Goal: Task Accomplishment & Management: Complete application form

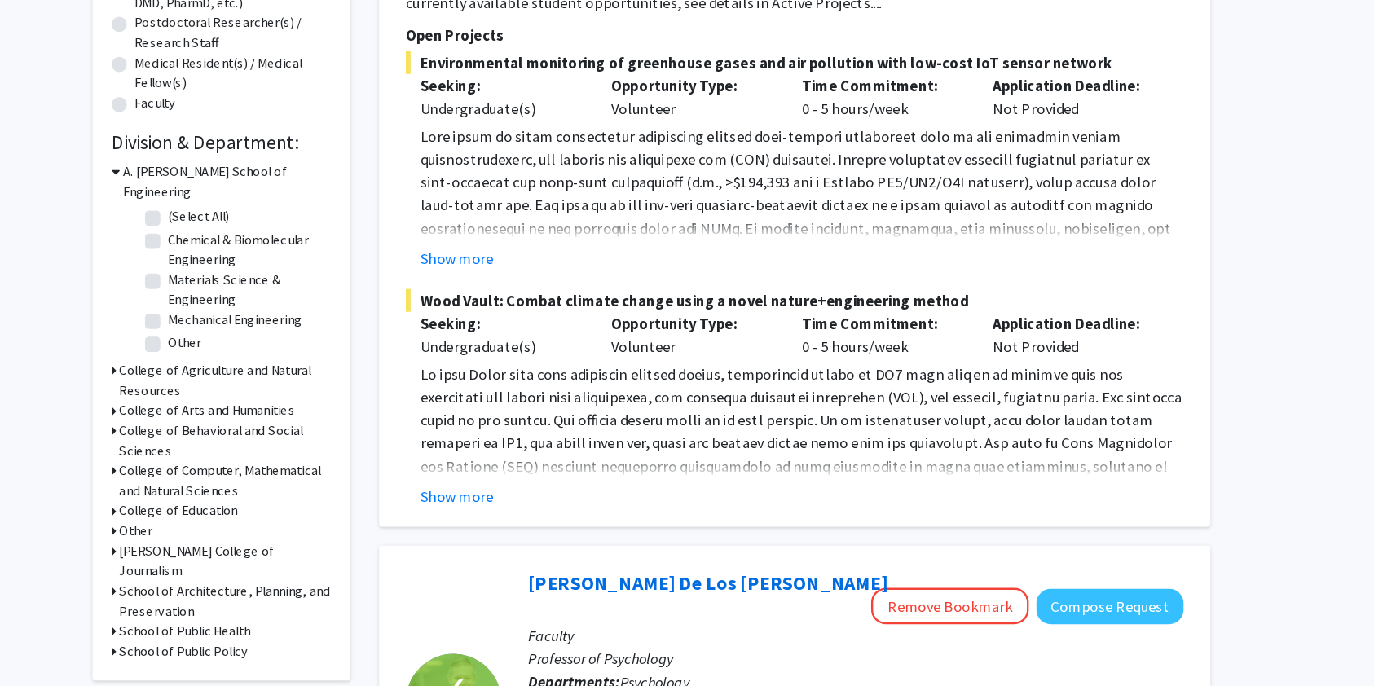
scroll to position [359, 0]
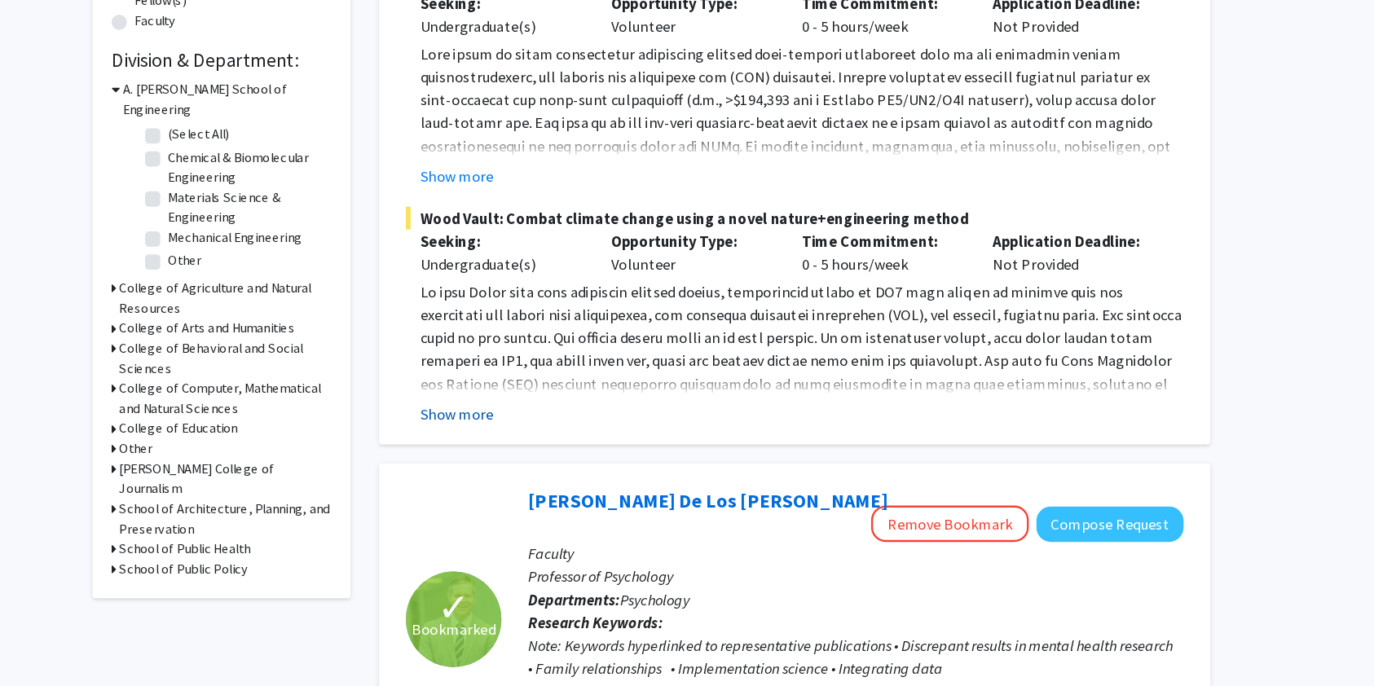
click at [527, 455] on button "Show more" at bounding box center [521, 454] width 63 height 20
click at [527, 455] on p at bounding box center [815, 516] width 651 height 352
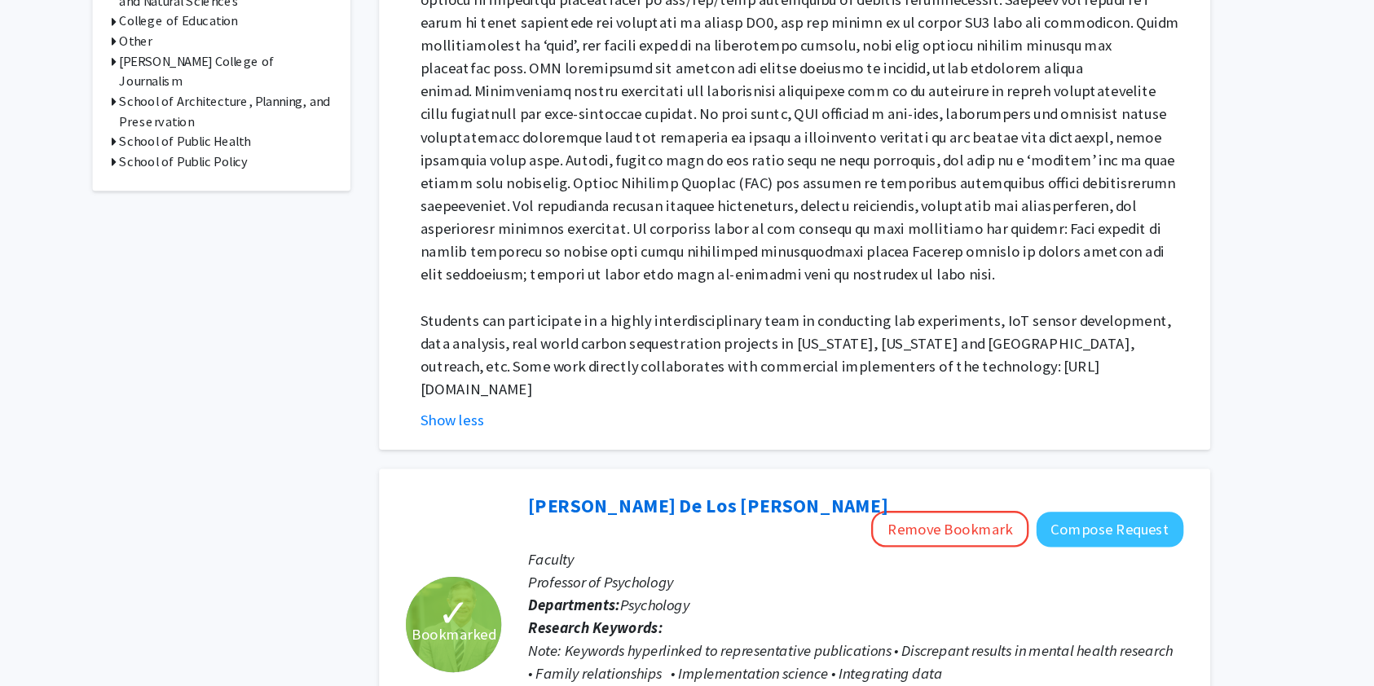
click at [630, 341] on p at bounding box center [815, 168] width 651 height 352
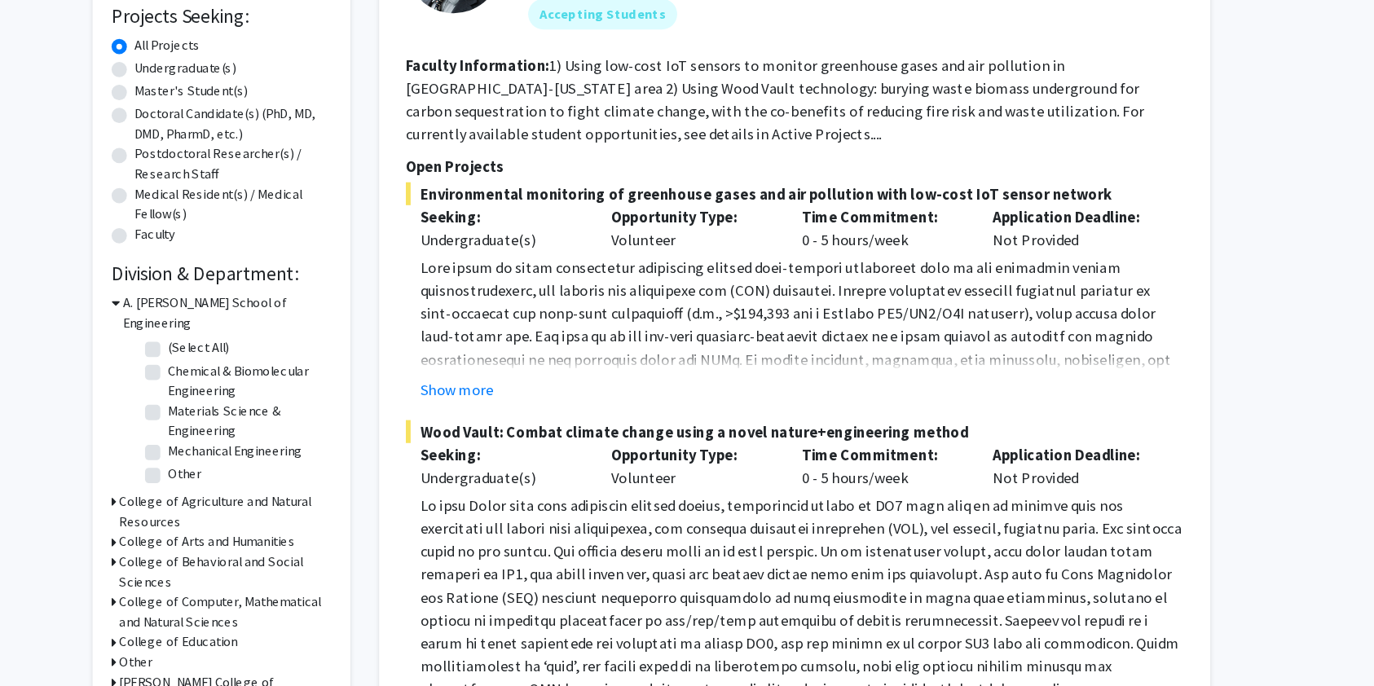
scroll to position [201, 0]
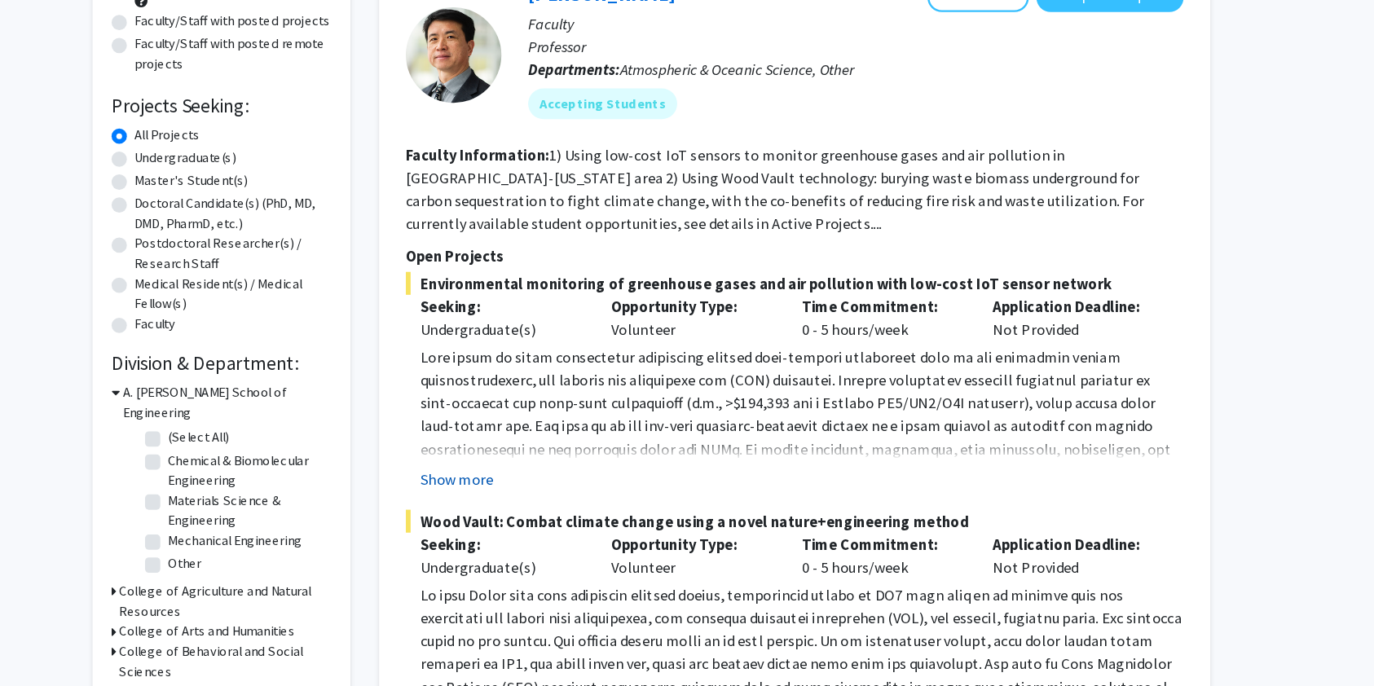
click at [512, 410] on button "Show more" at bounding box center [521, 409] width 63 height 20
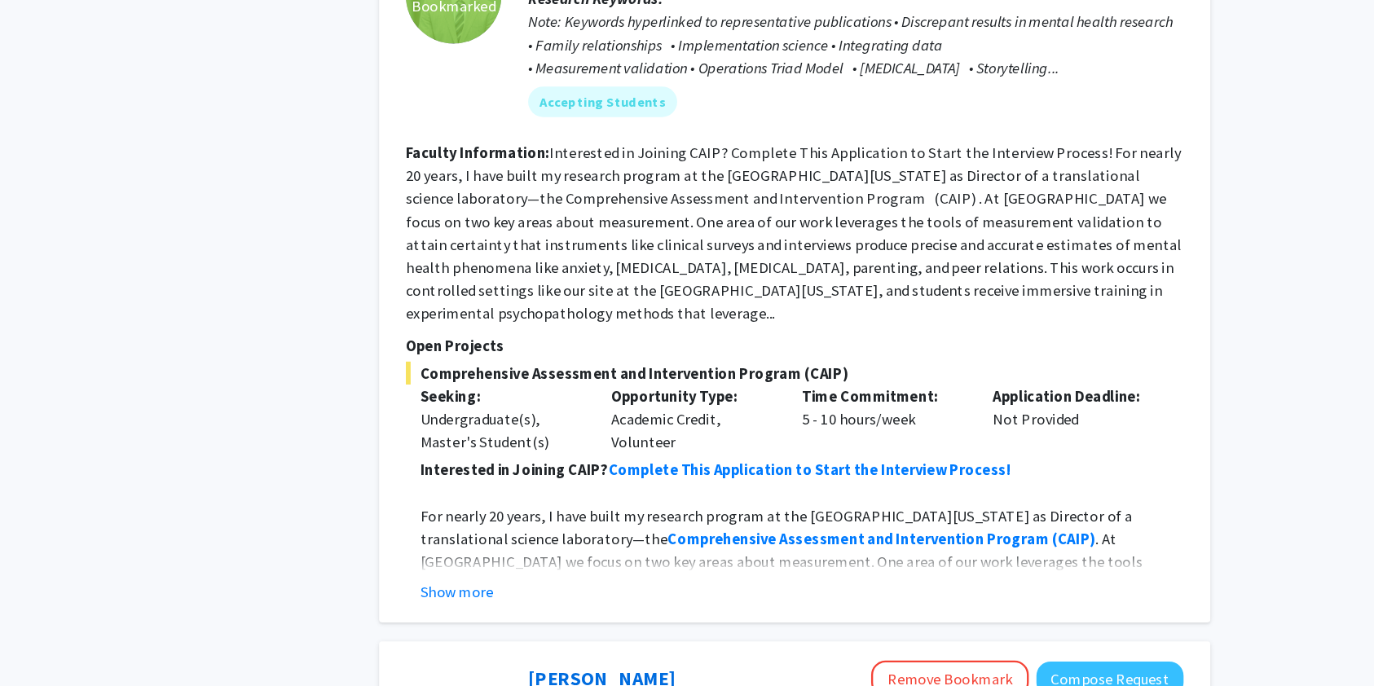
scroll to position [1426, 0]
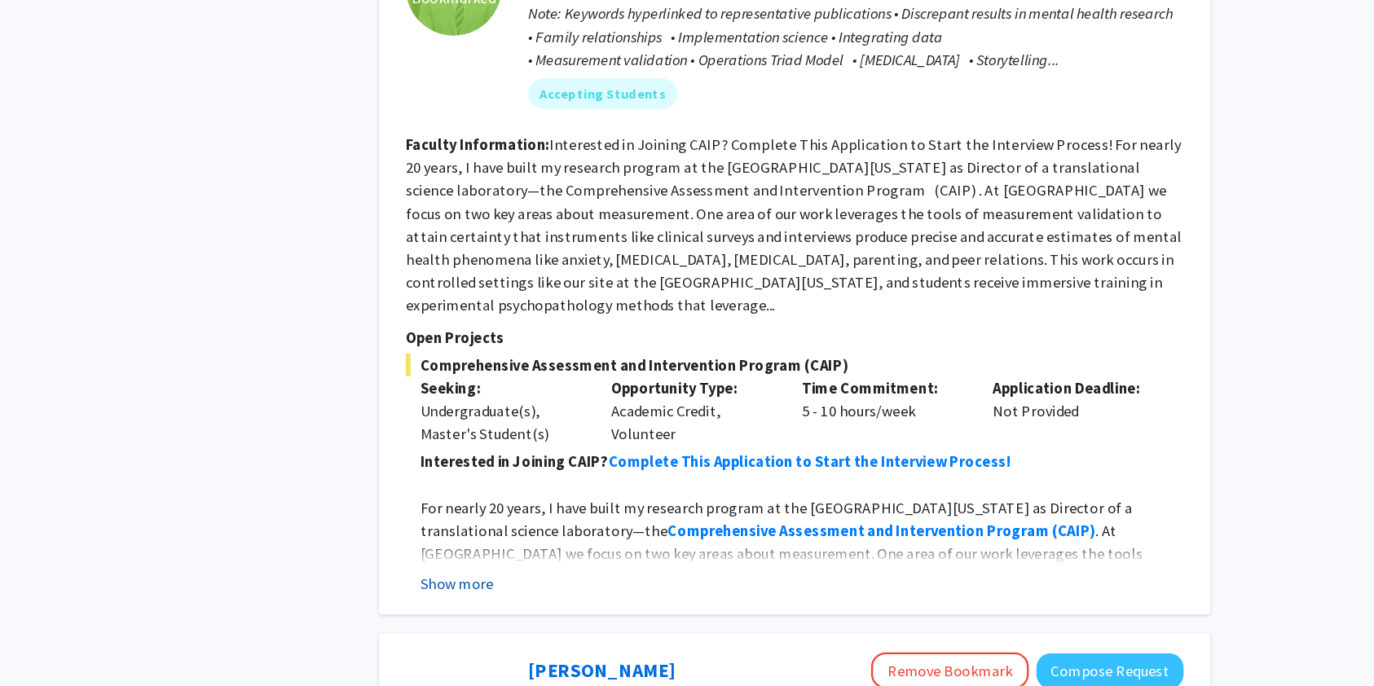
click at [514, 589] on button "Show more" at bounding box center [521, 599] width 63 height 20
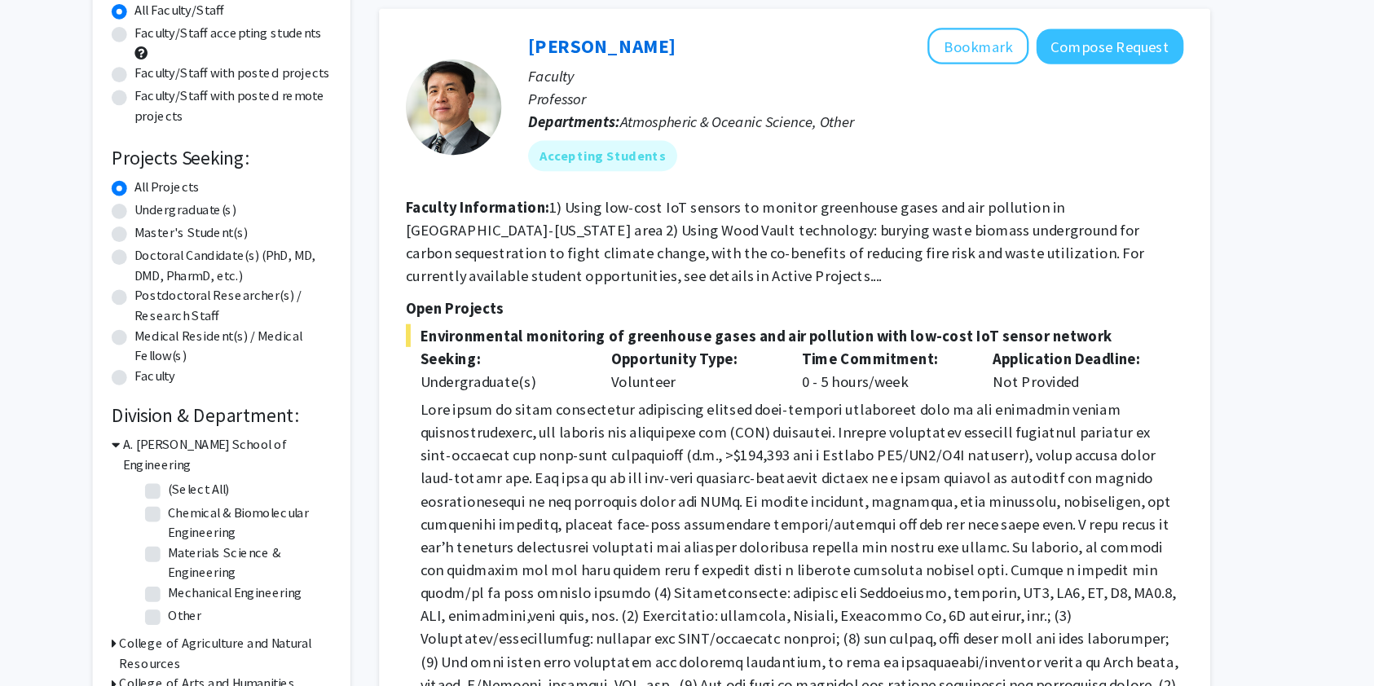
scroll to position [117, 0]
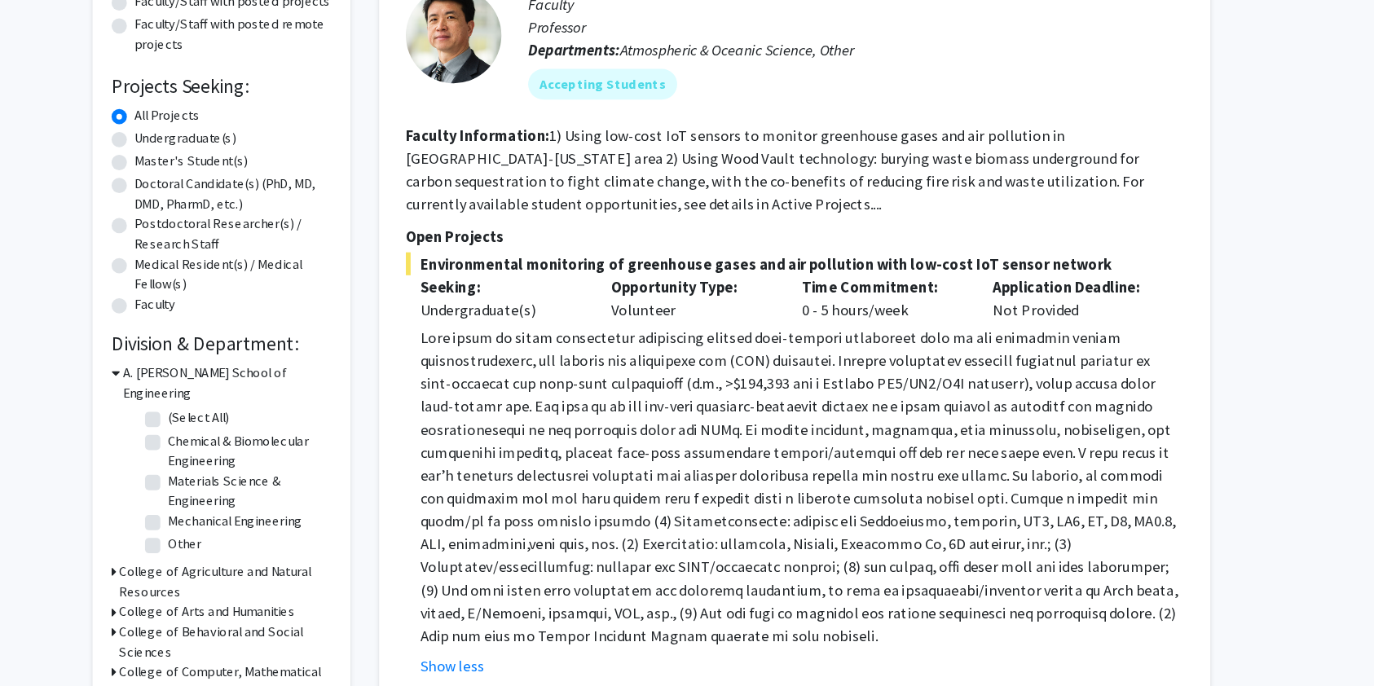
click at [249, 416] on h3 "A. [PERSON_NAME] School of Engineering" at bounding box center [325, 428] width 178 height 34
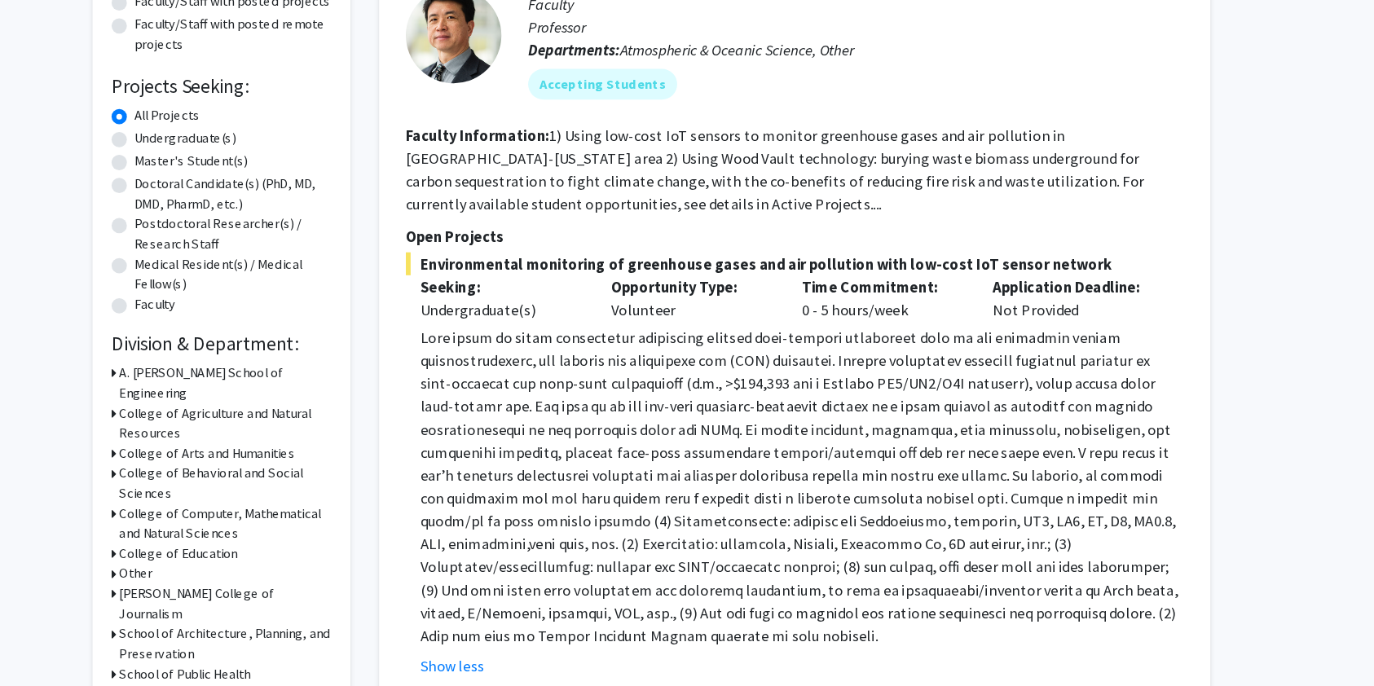
click at [266, 496] on h3 "College of Behavioral and Social Sciences" at bounding box center [323, 513] width 181 height 34
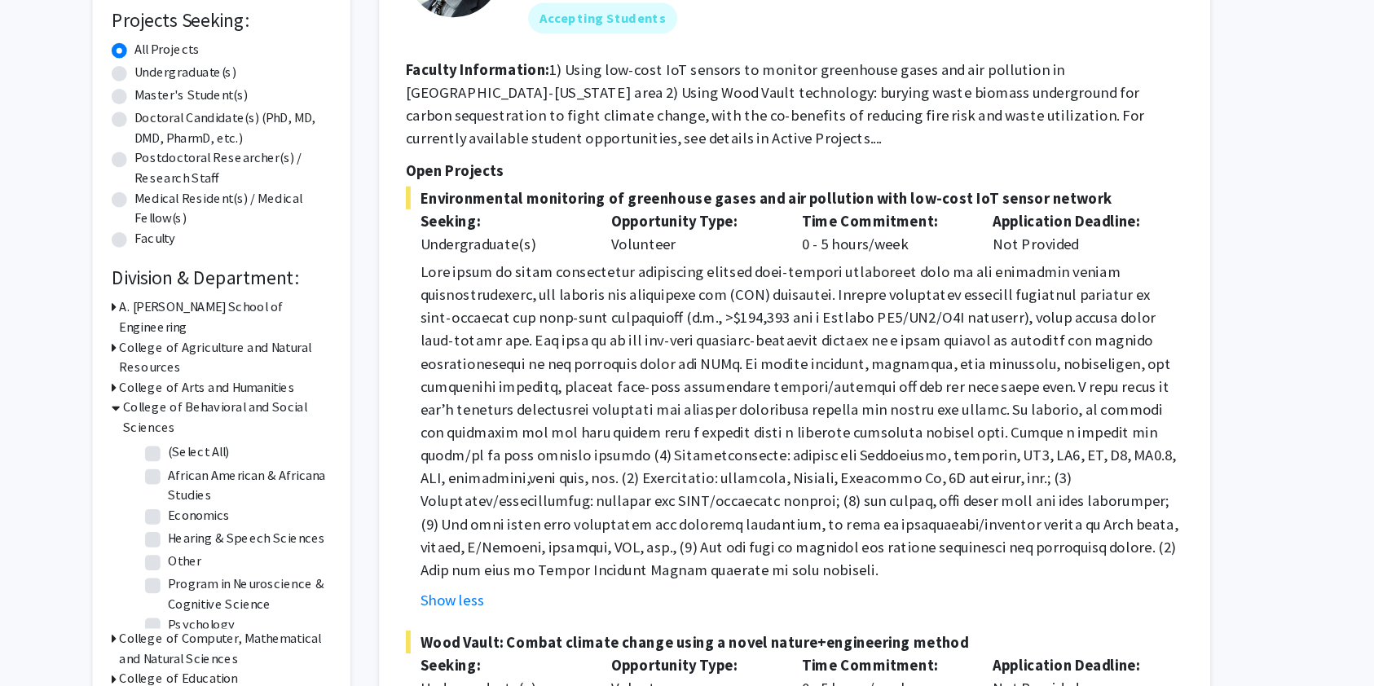
scroll to position [42, 0]
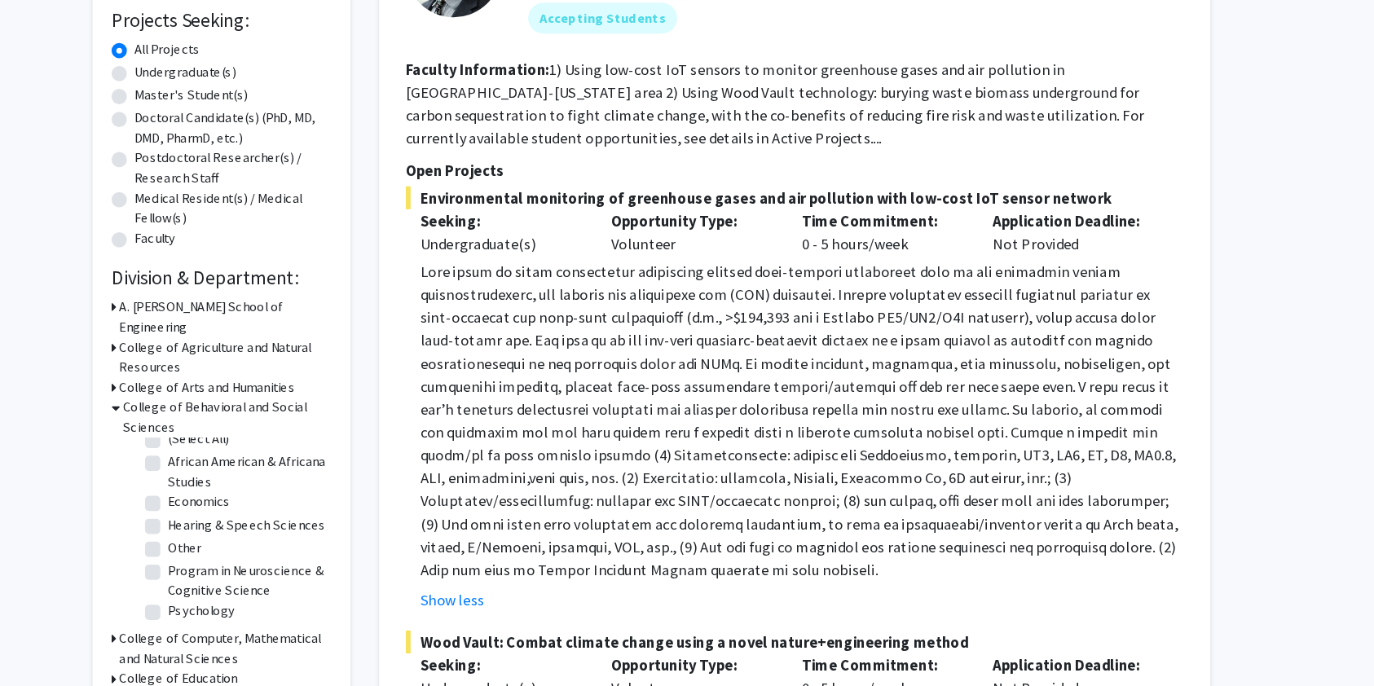
click at [264, 579] on fg-checkbox "Program in Neuroscience & Cognitive Science Program in Neuroscience & Cognitive…" at bounding box center [332, 596] width 155 height 34
click at [275, 579] on label "Program in Neuroscience & Cognitive Science" at bounding box center [342, 596] width 135 height 34
click at [275, 579] on input "Program in Neuroscience & Cognitive Science" at bounding box center [280, 584] width 11 height 11
checkbox input "true"
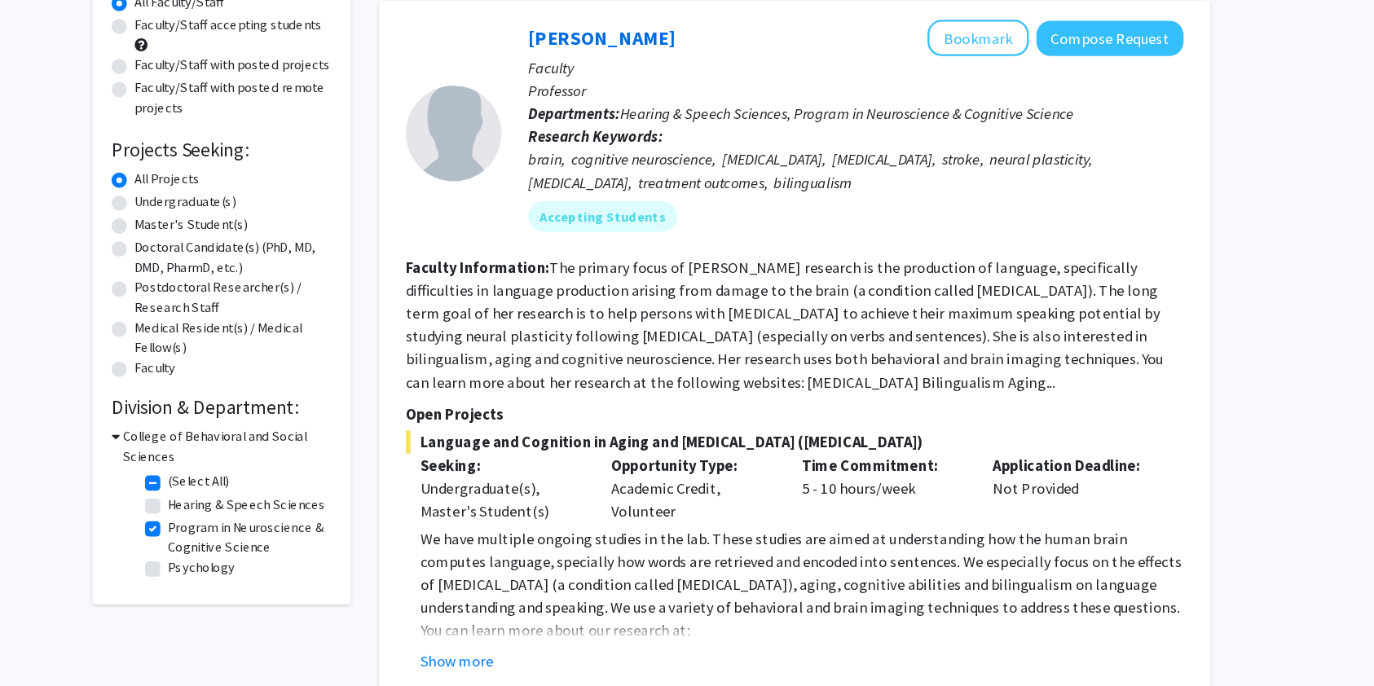
scroll to position [68, 0]
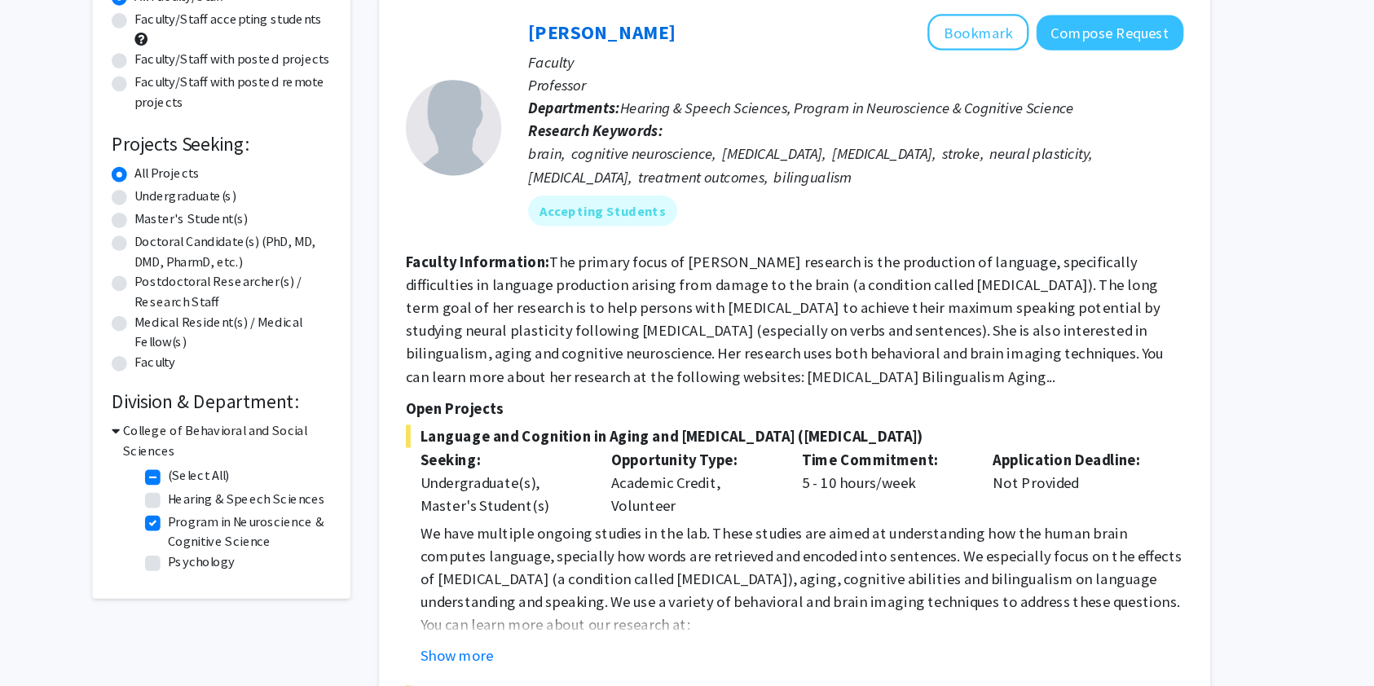
click at [275, 584] on label "Psychology" at bounding box center [303, 579] width 57 height 17
click at [275, 582] on input "Psychology" at bounding box center [280, 576] width 11 height 11
checkbox input "true"
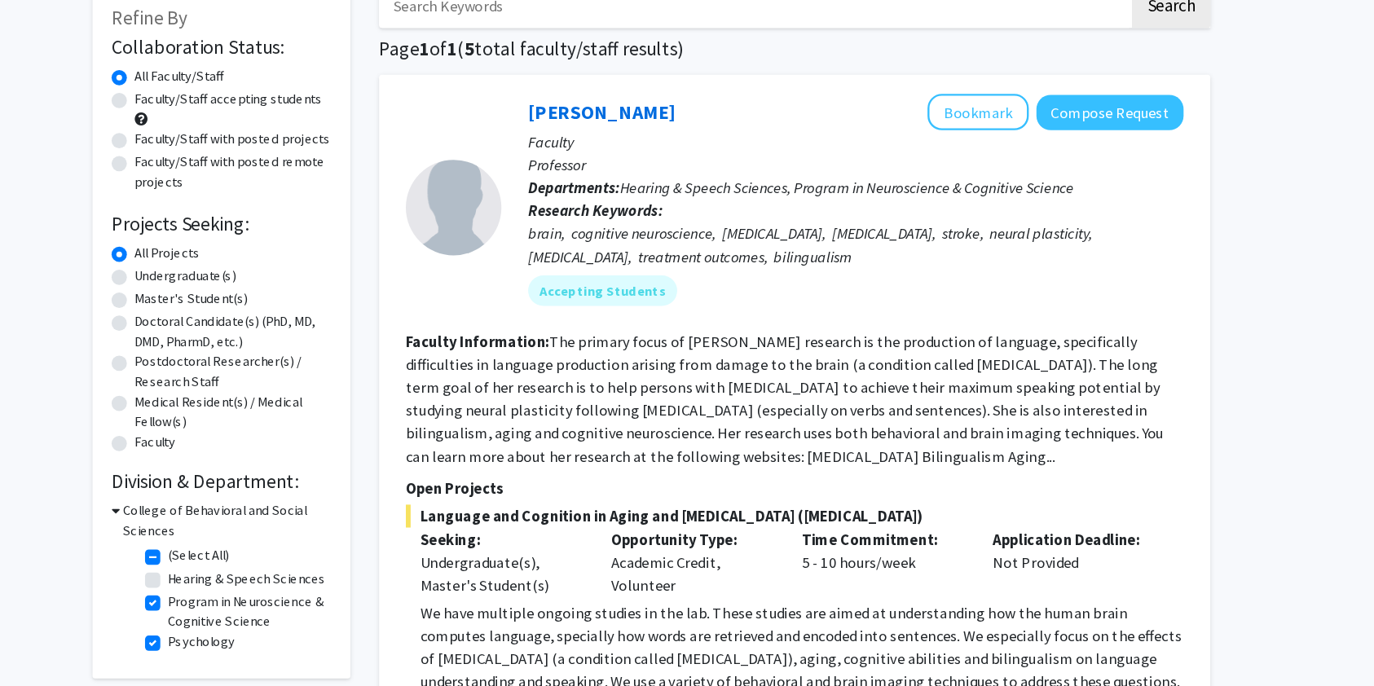
click at [275, 598] on label "Hearing & Speech Sciences" at bounding box center [342, 594] width 134 height 17
click at [275, 596] on input "Hearing & Speech Sciences" at bounding box center [280, 591] width 11 height 11
checkbox input "true"
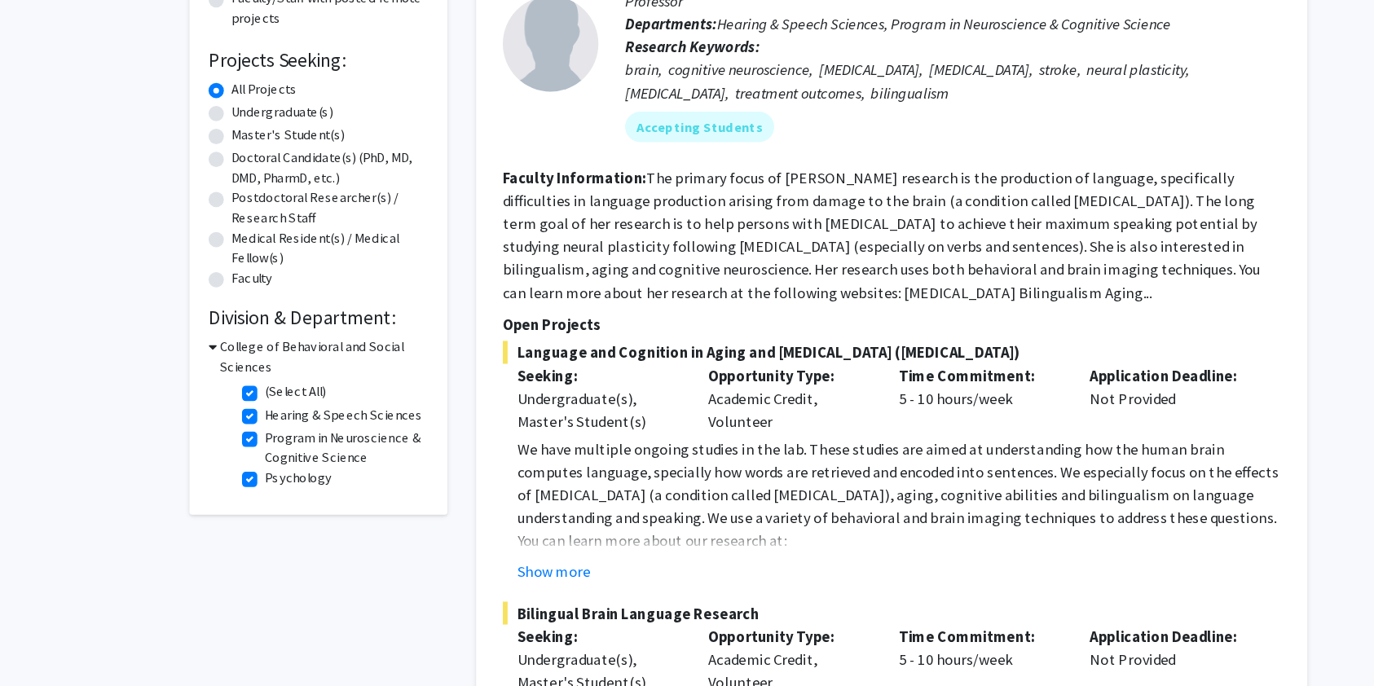
scroll to position [237, 0]
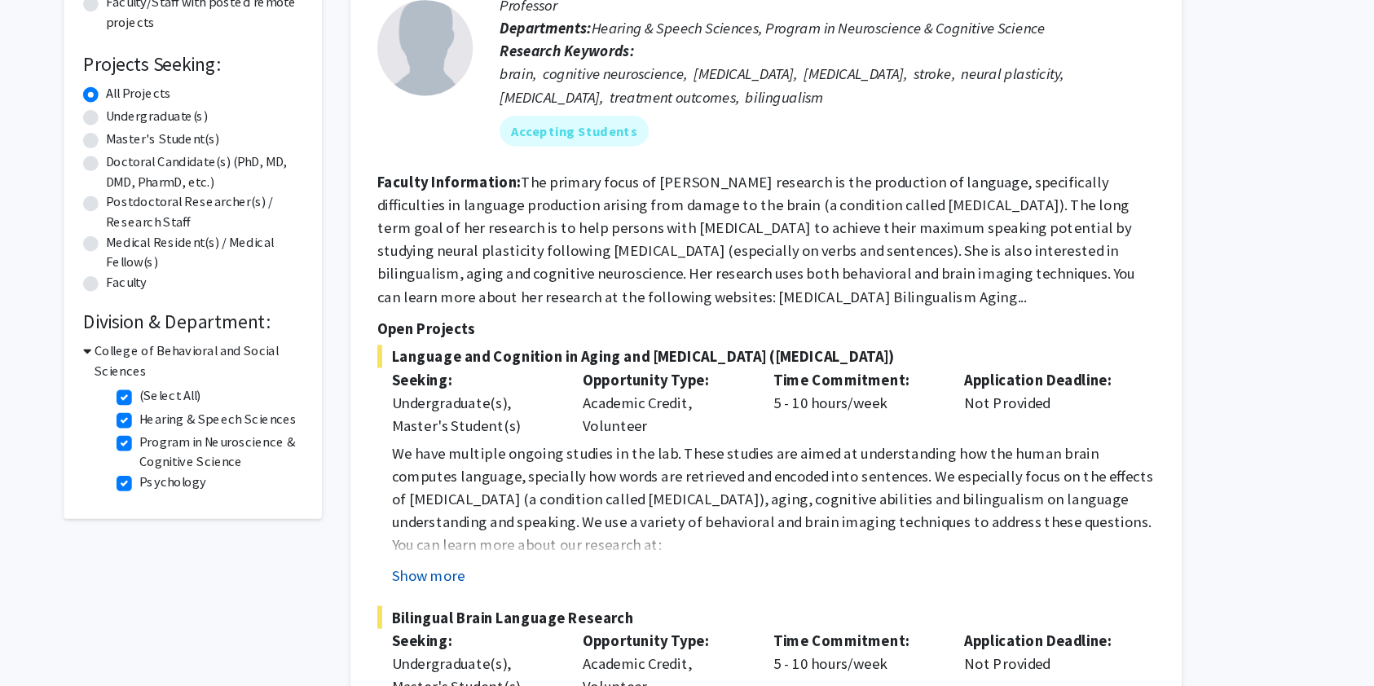
click at [540, 486] on button "Show more" at bounding box center [521, 491] width 63 height 20
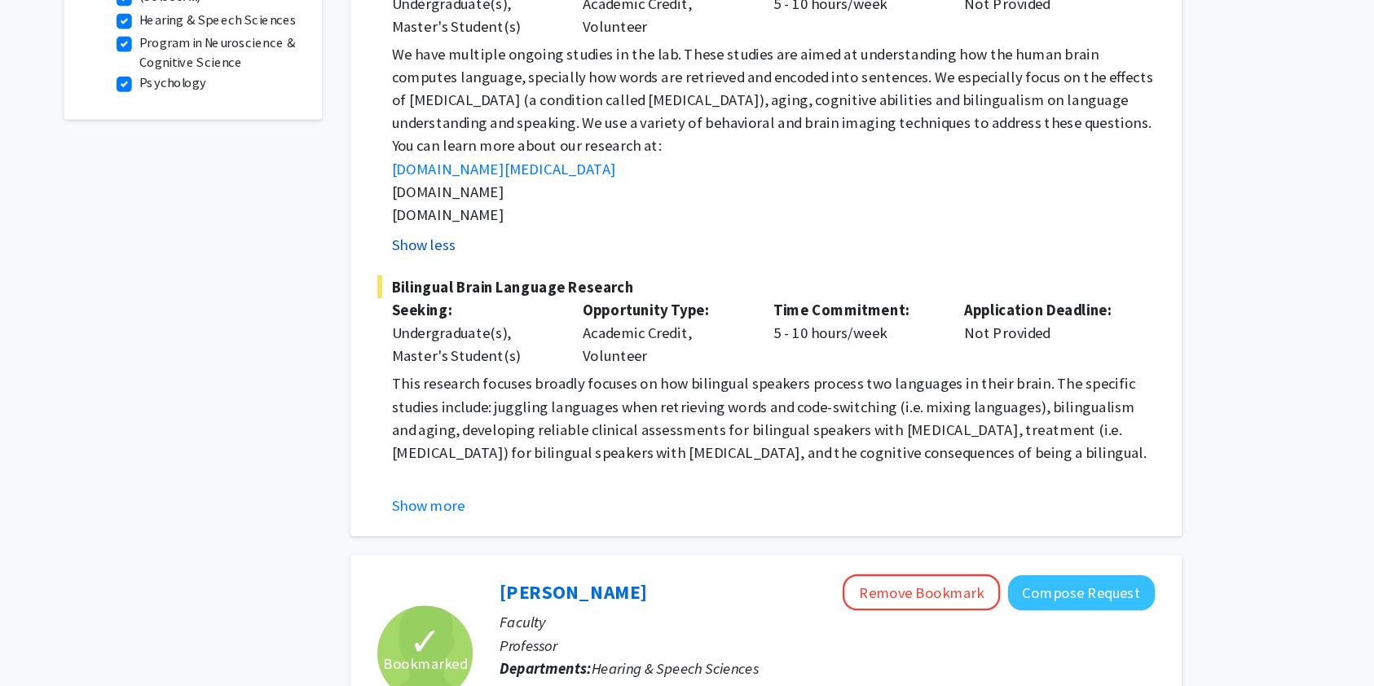
scroll to position [491, 0]
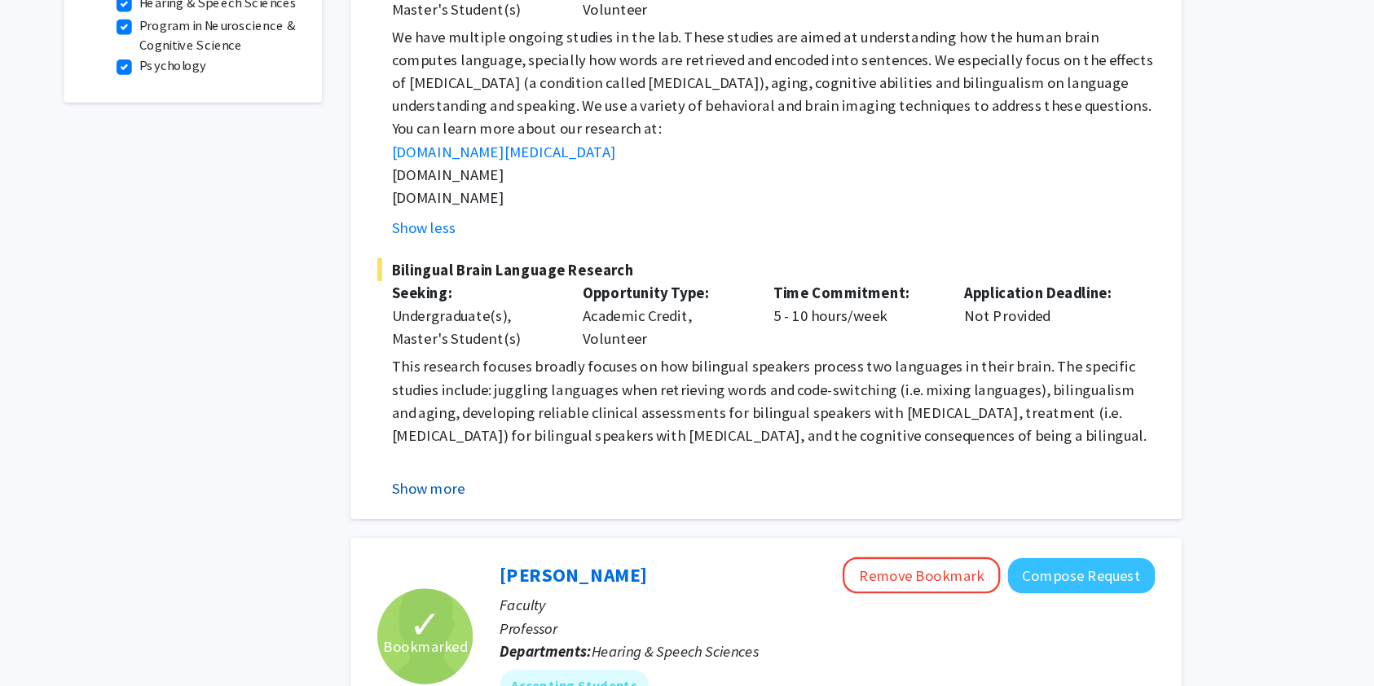
click at [513, 512] on button "Show more" at bounding box center [521, 518] width 63 height 20
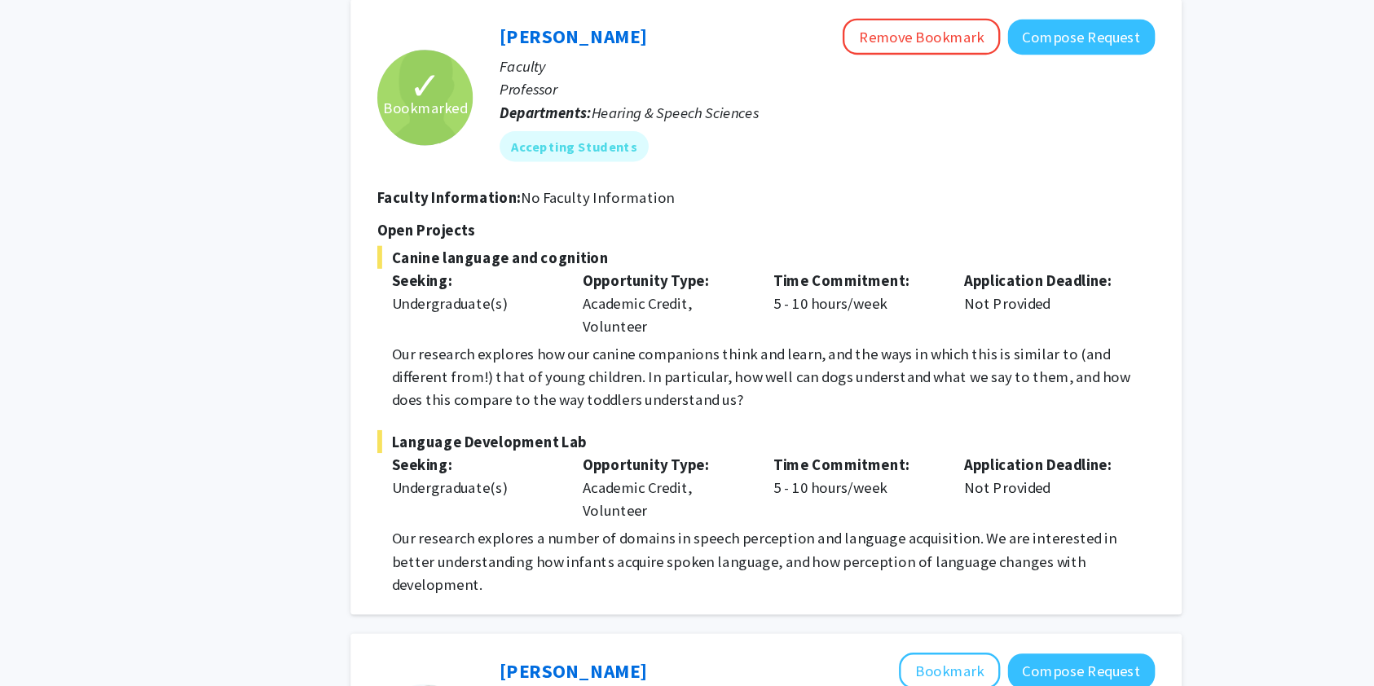
scroll to position [1133, 0]
click at [649, 406] on span "Language Development Lab" at bounding box center [808, 413] width 663 height 20
copy span "Language Development Lab"
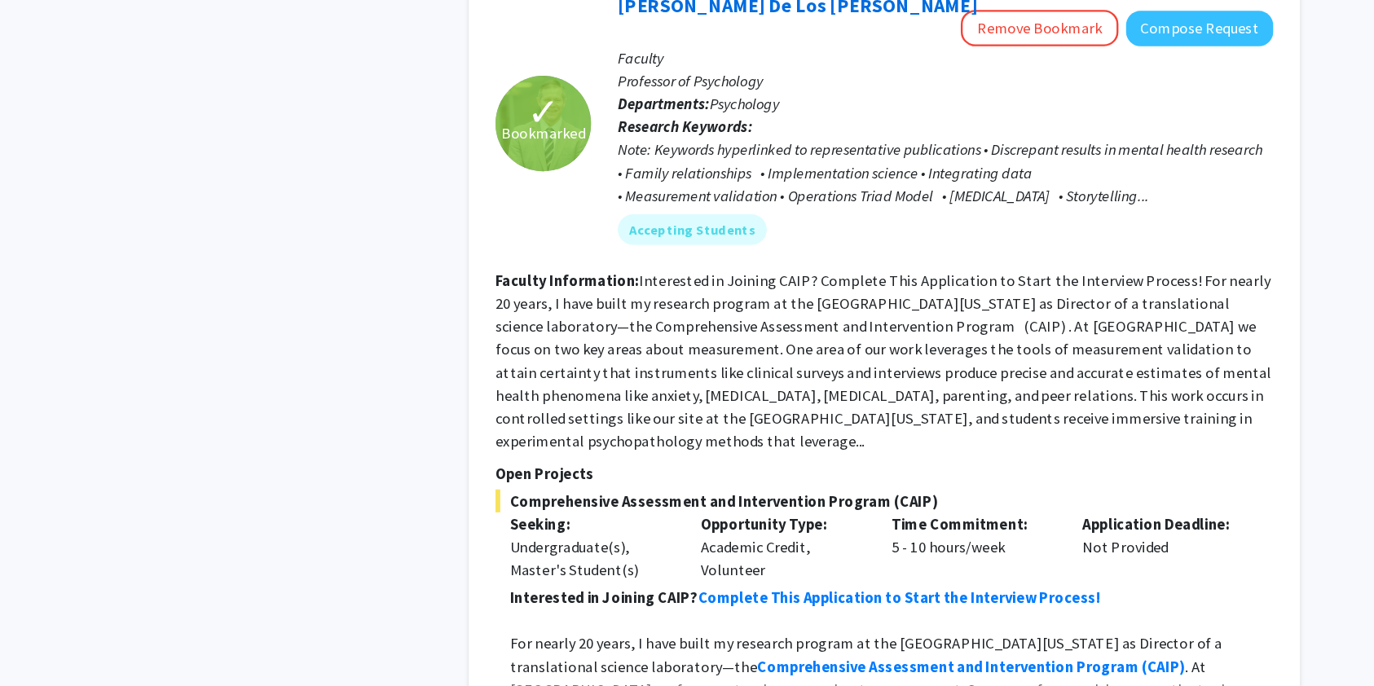
scroll to position [2223, 0]
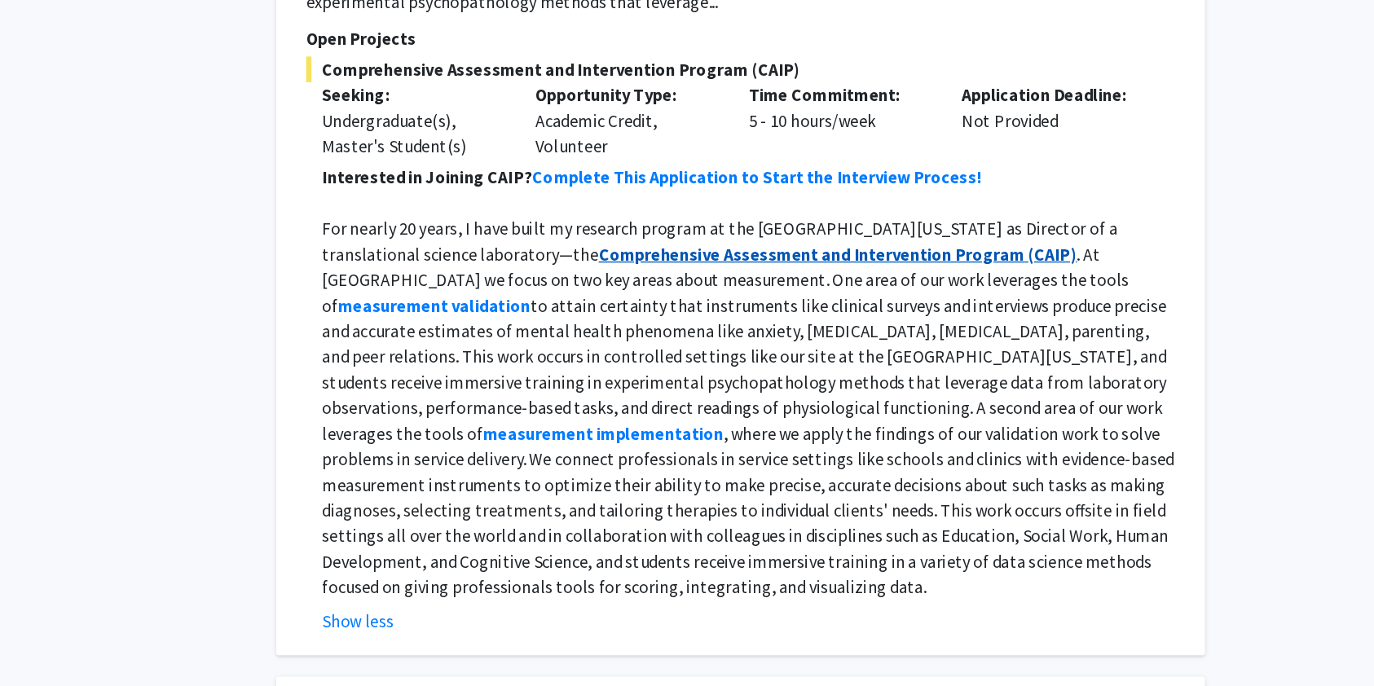
scroll to position [2540, 0]
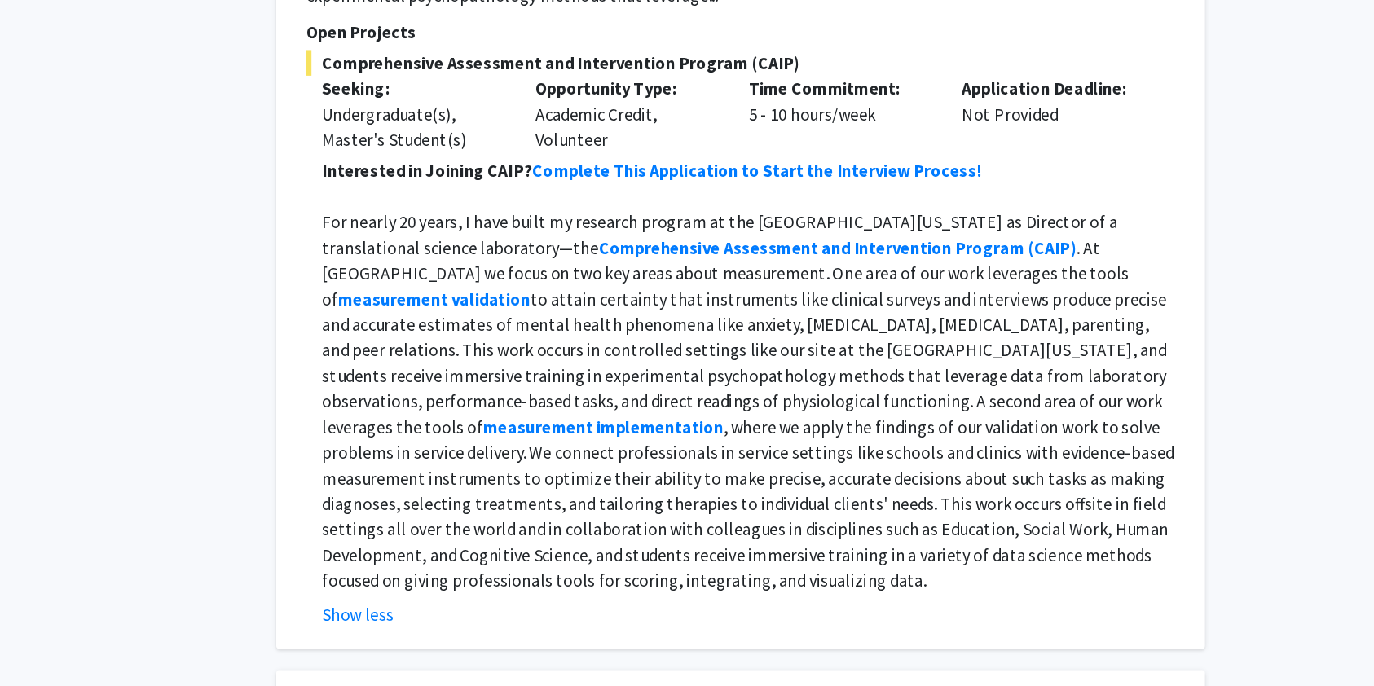
drag, startPoint x: 732, startPoint y: 310, endPoint x: 692, endPoint y: 482, distance: 177.5
click at [692, 482] on p "For nearly 20 years, I have built my research program at the [GEOGRAPHIC_DATA][…" at bounding box center [815, 468] width 651 height 293
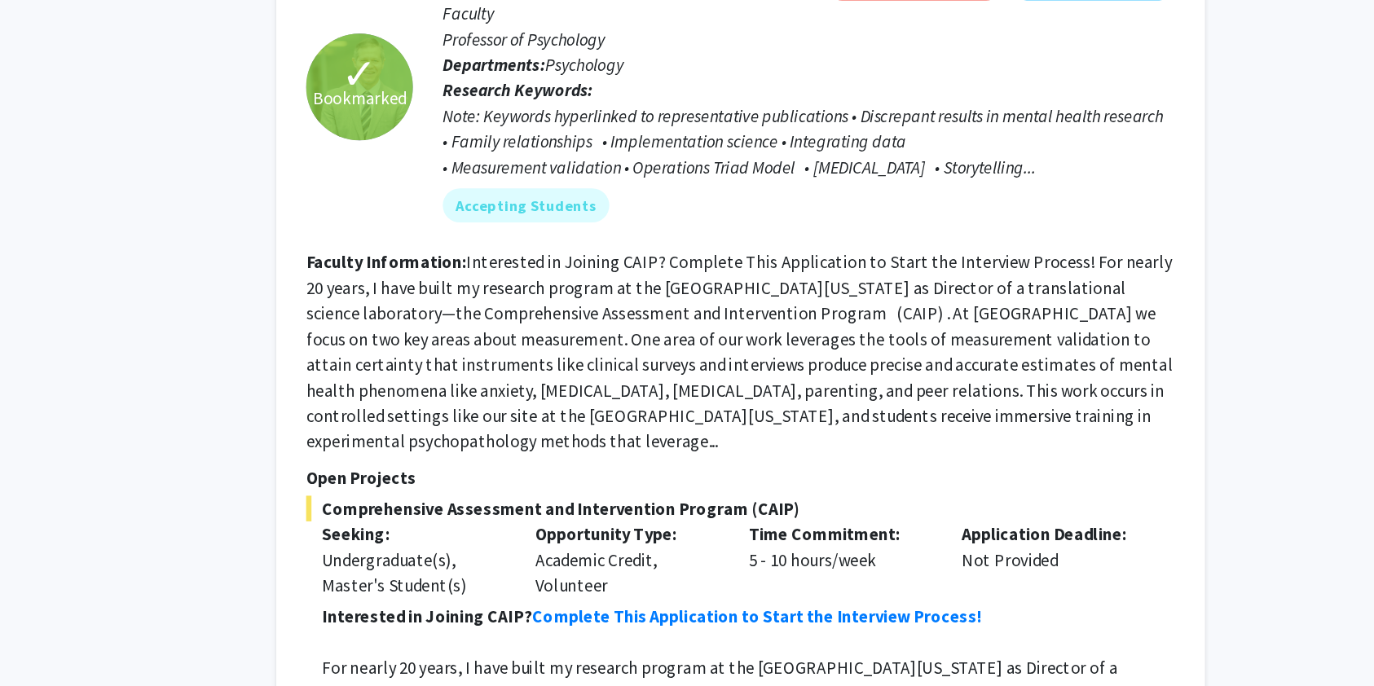
scroll to position [2207, 0]
click at [690, 617] on strong "Complete This Application to Start the Interview Process!" at bounding box center [821, 625] width 343 height 16
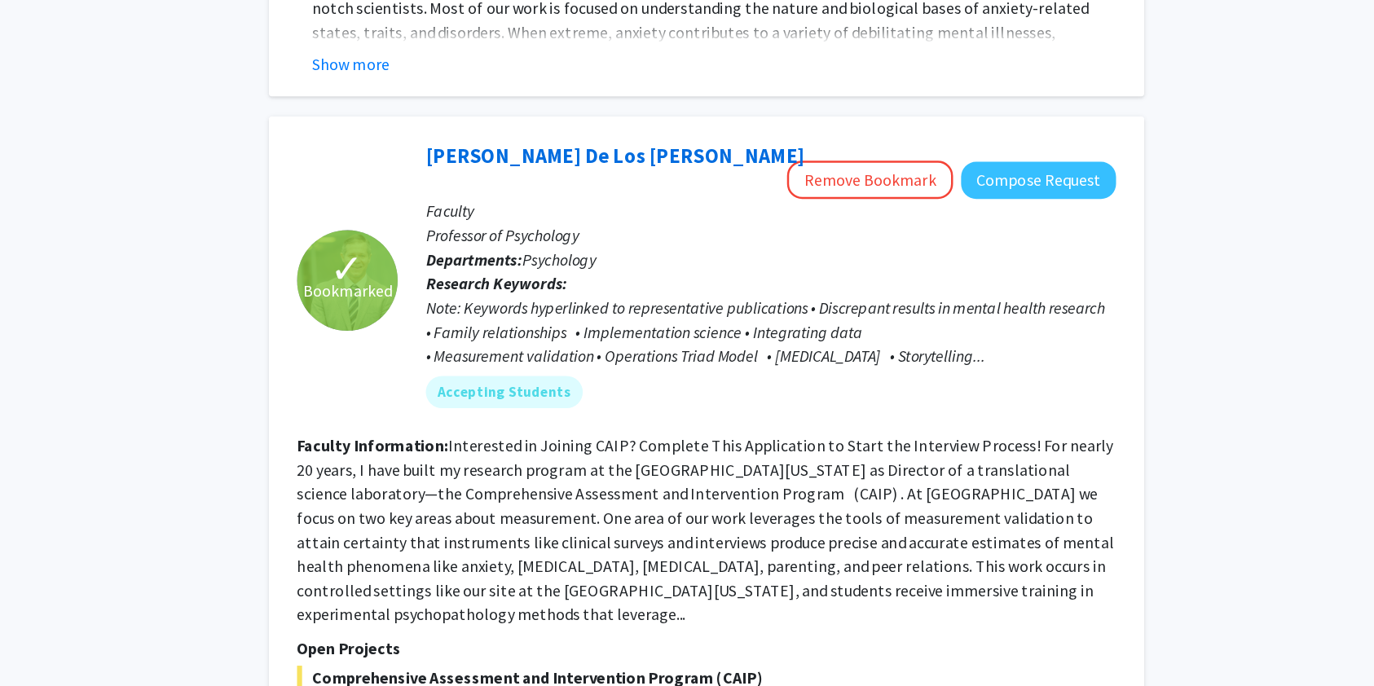
scroll to position [2201, 0]
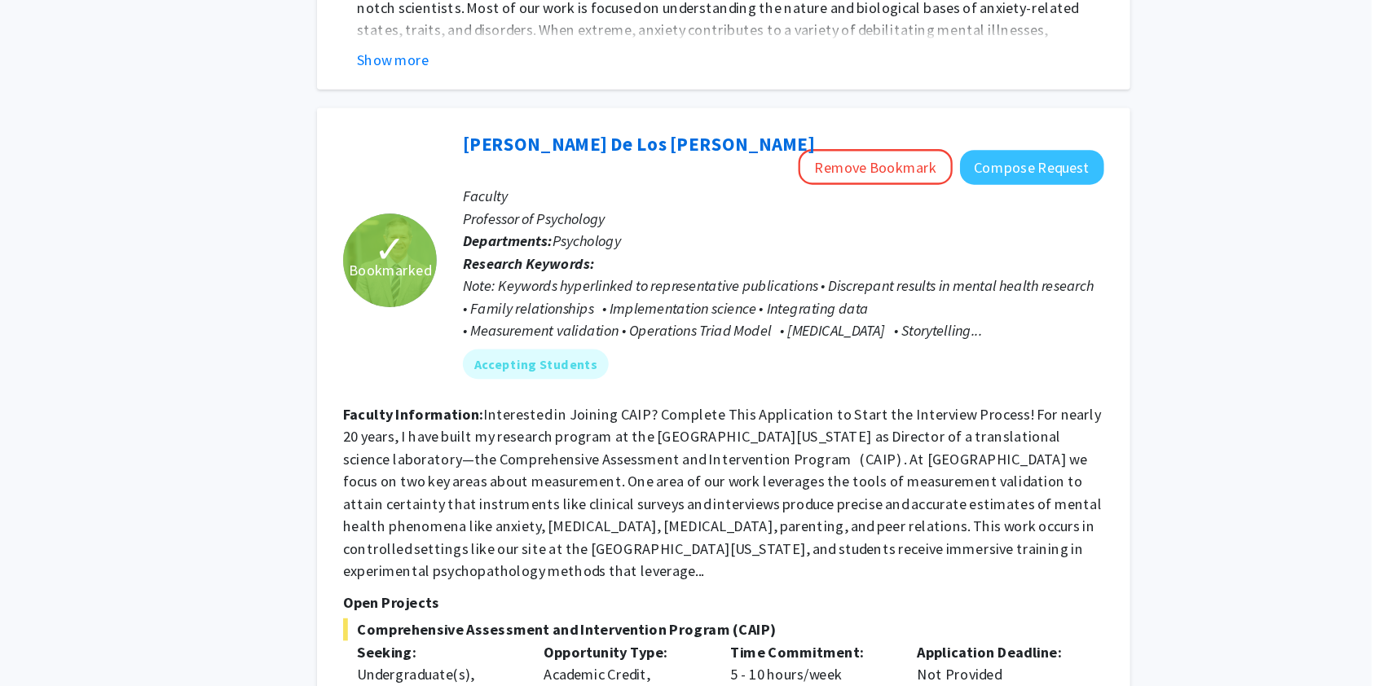
click at [980, 420] on fg-read-more "Interested in Joining CAIP? Complete This Application to Start the Interview Pr…" at bounding box center [808, 429] width 662 height 153
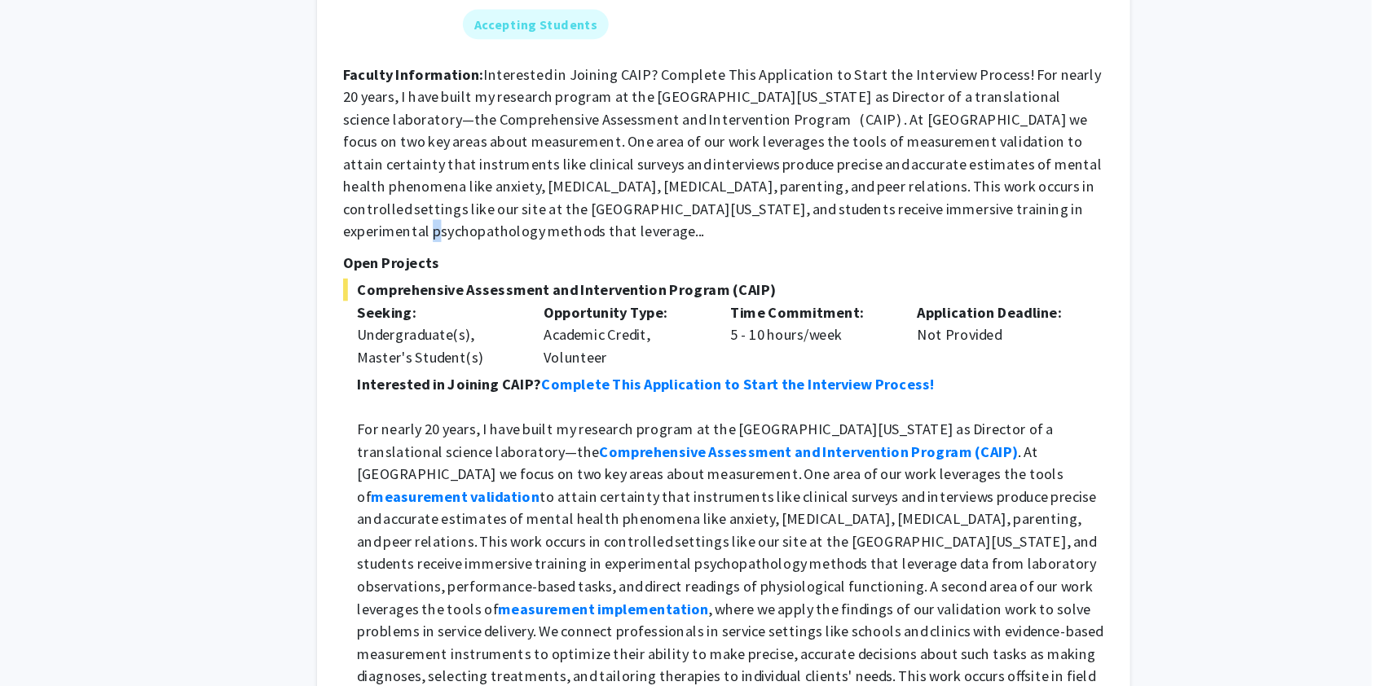
scroll to position [2435, 0]
